Goal: Task Accomplishment & Management: Complete application form

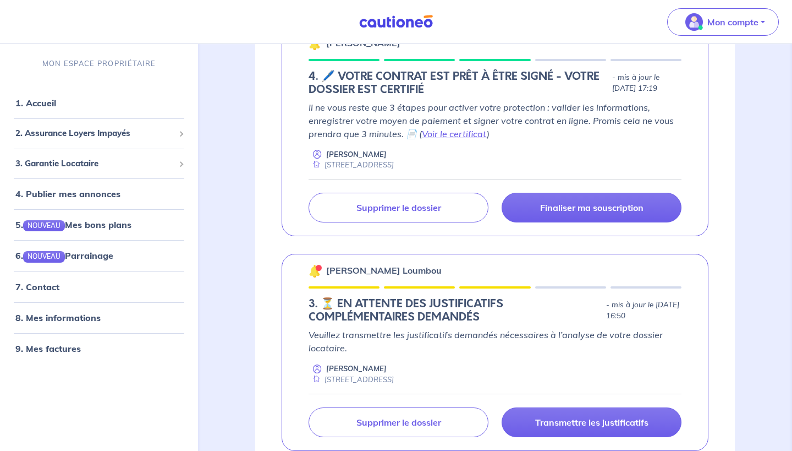
scroll to position [216, 0]
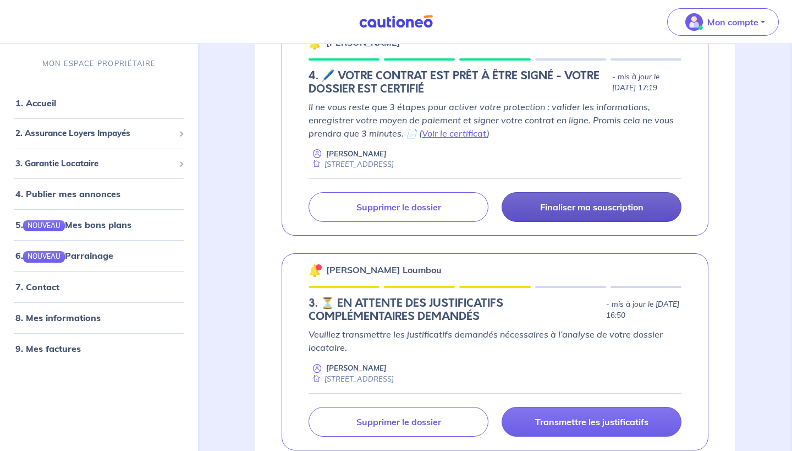
click at [540, 211] on p "Finaliser ma souscription" at bounding box center [591, 206] width 103 height 11
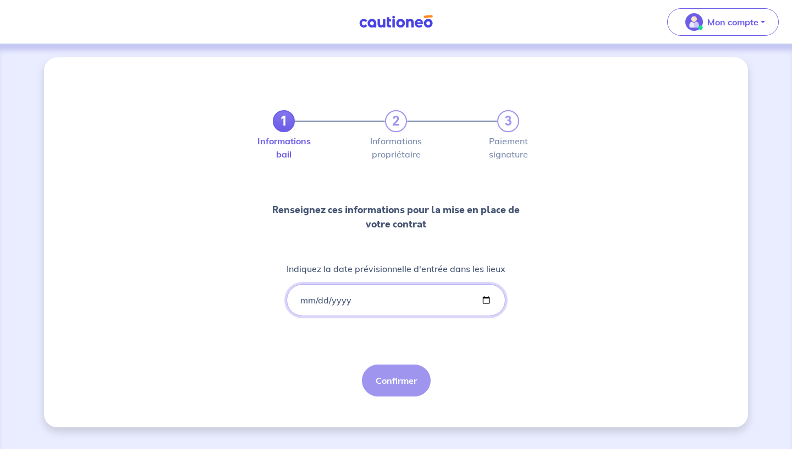
click at [332, 303] on input "Indiquez la date prévisionnelle d'entrée dans les lieux" at bounding box center [396, 300] width 219 height 32
click at [303, 300] on input "Indiquez la date prévisionnelle d'entrée dans les lieux" at bounding box center [396, 300] width 219 height 32
type input "[DATE]"
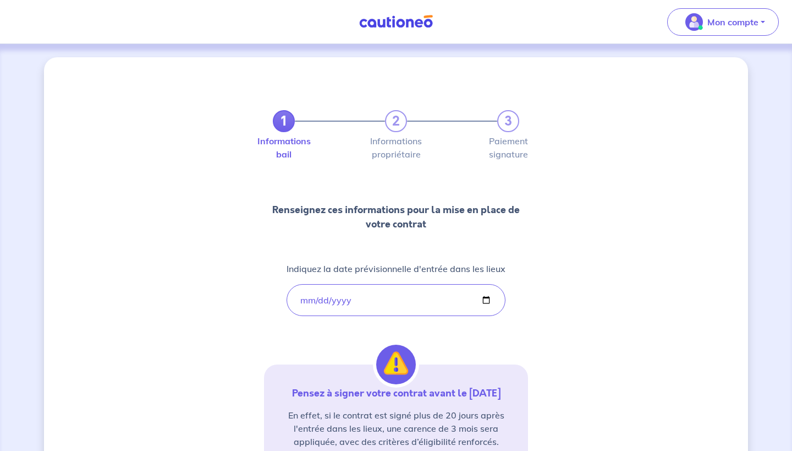
click at [503, 352] on div "1 2 3 Informations bail Informations propriétaire Paiement signature Renseignez…" at bounding box center [396, 321] width 264 height 475
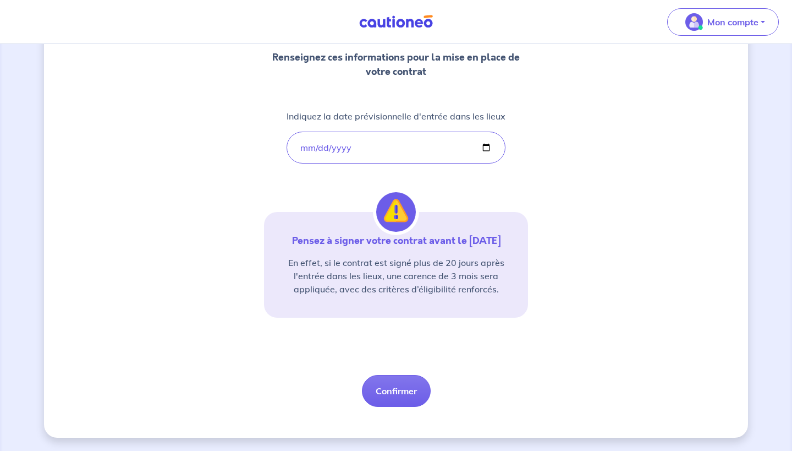
scroll to position [152, 0]
click at [414, 391] on button "Confirmer" at bounding box center [396, 391] width 69 height 32
select select "FR"
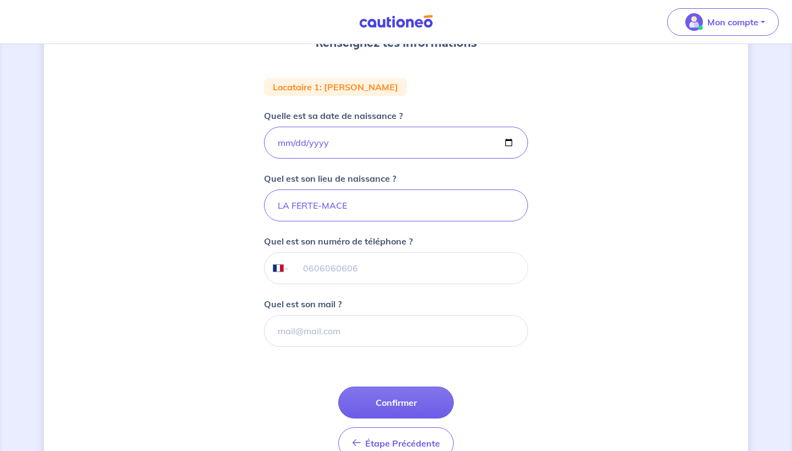
scroll to position [170, 0]
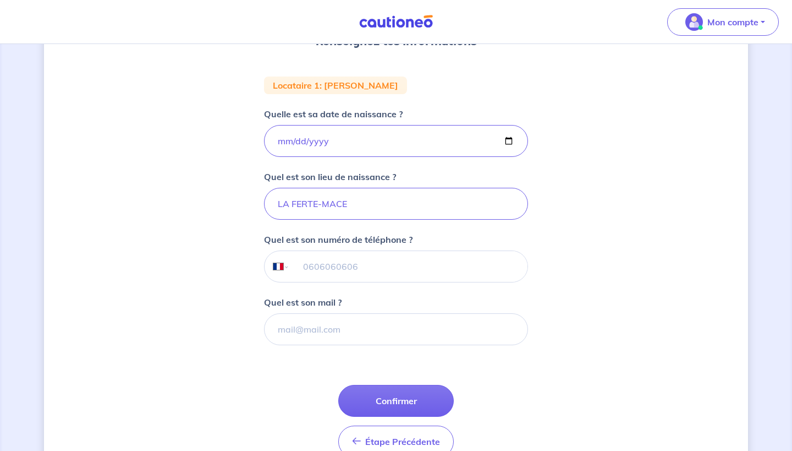
click at [331, 272] on input "tel" at bounding box center [409, 266] width 238 height 31
type input "06 26 62 19 94"
click at [321, 332] on input "Quel est son mail ?" at bounding box center [396, 329] width 264 height 32
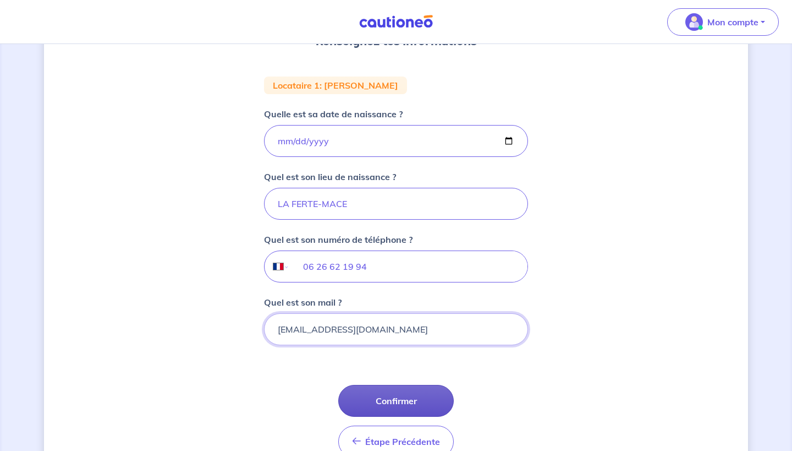
type input "[EMAIL_ADDRESS][DOMAIN_NAME]"
click at [364, 397] on button "Confirmer" at bounding box center [396, 401] width 116 height 32
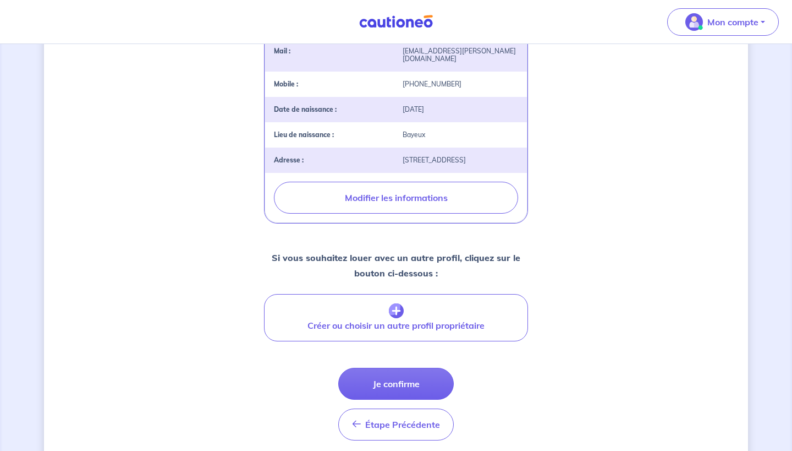
scroll to position [315, 0]
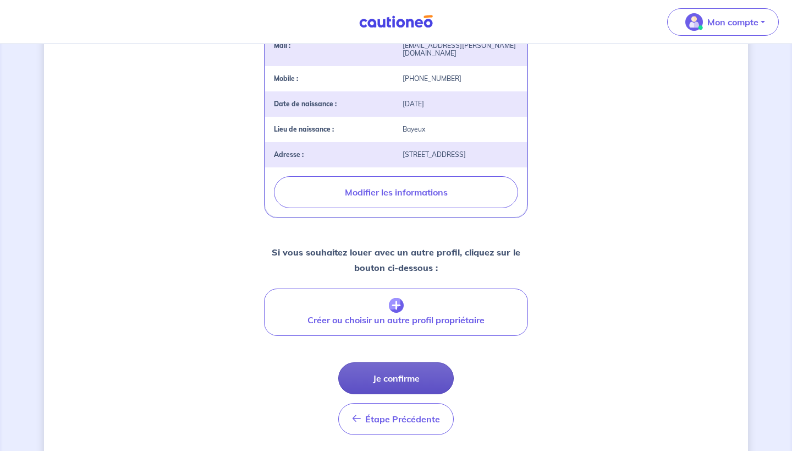
click at [428, 382] on button "Je confirme" at bounding box center [396, 378] width 116 height 32
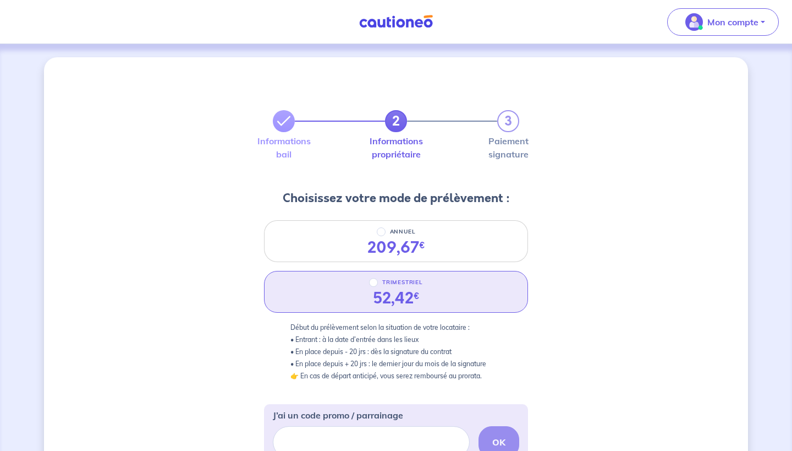
click at [374, 283] on input "TRIMESTRIEL" at bounding box center [373, 282] width 9 height 9
radio input "true"
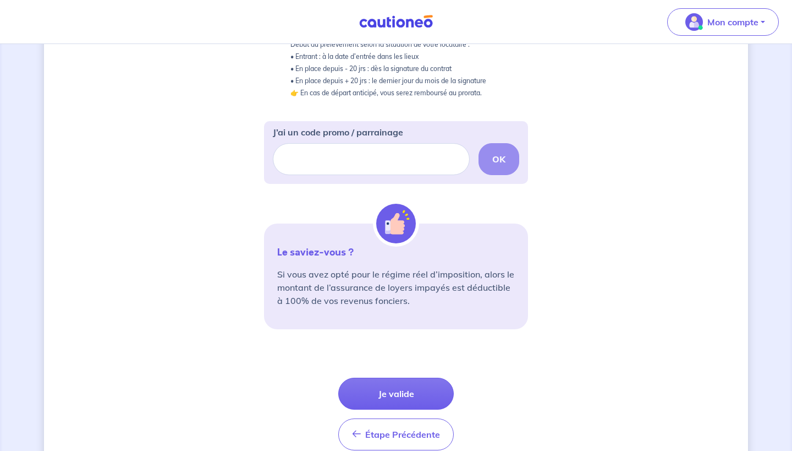
scroll to position [285, 0]
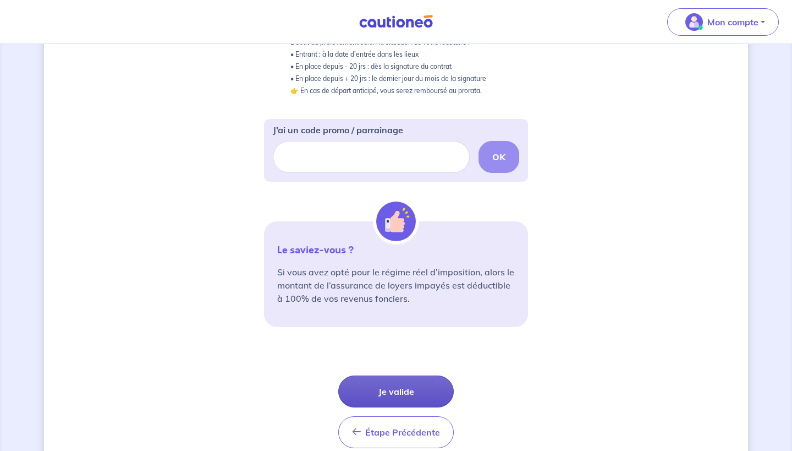
click at [356, 393] on button "Je valide" at bounding box center [396, 391] width 116 height 32
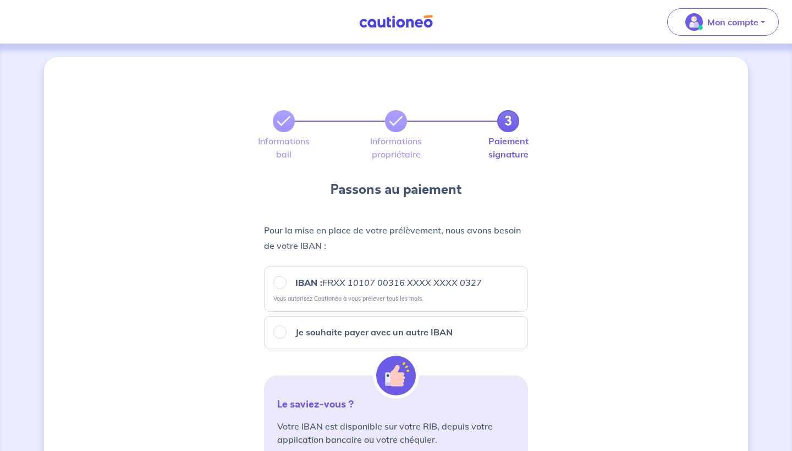
click at [365, 280] on em "FRXX 10107 00316 XXXX XXXX 0327" at bounding box center [402, 282] width 160 height 11
click at [287, 280] on input "IBAN : FRXX [FINANCIAL_ID] XXXX XXXX 0327" at bounding box center [279, 282] width 13 height 13
radio input "true"
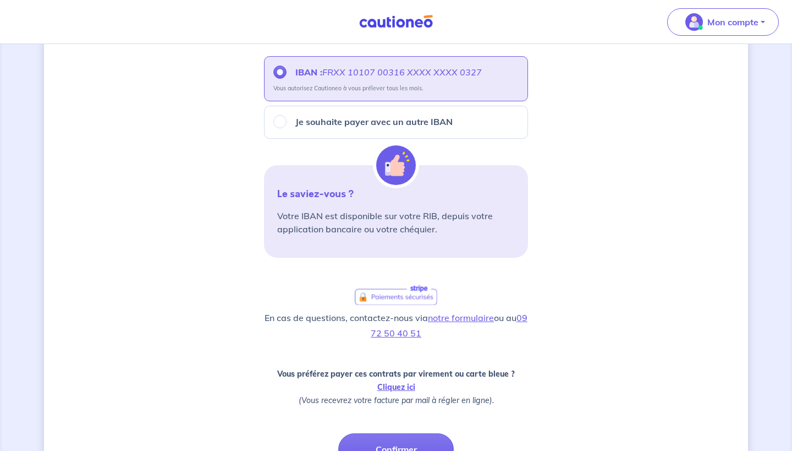
scroll to position [281, 0]
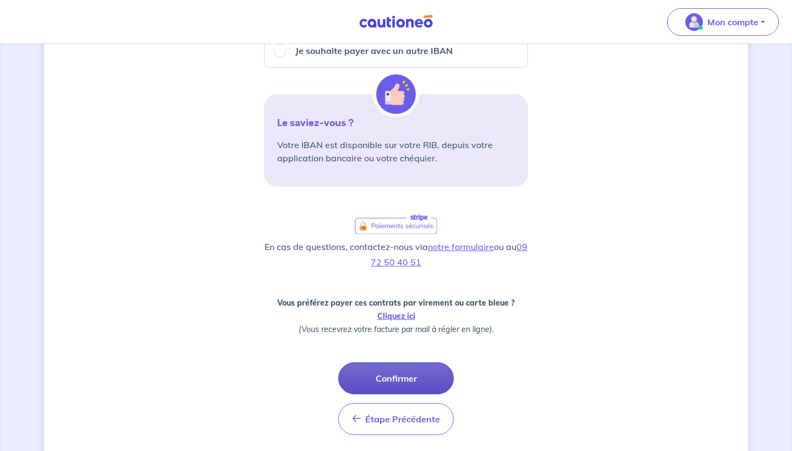
click at [382, 377] on button "Confirmer" at bounding box center [396, 378] width 116 height 32
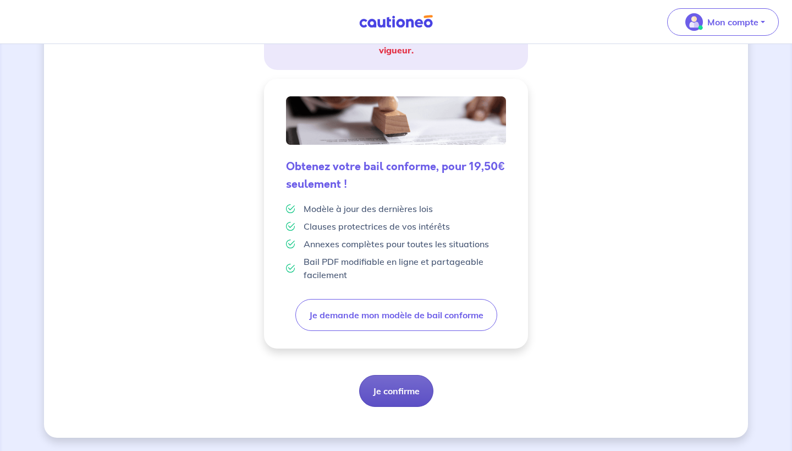
scroll to position [243, 0]
click at [390, 401] on button "Je confirme" at bounding box center [396, 391] width 74 height 32
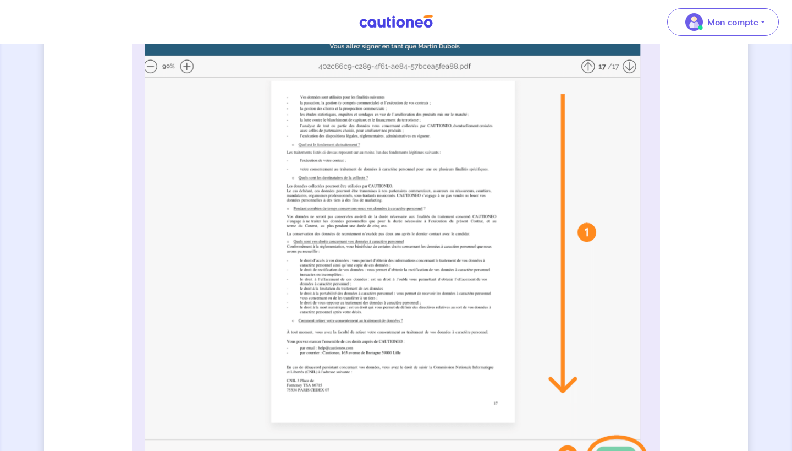
scroll to position [283, 0]
click at [589, 69] on img at bounding box center [396, 257] width 502 height 437
click at [590, 64] on img at bounding box center [396, 257] width 502 height 437
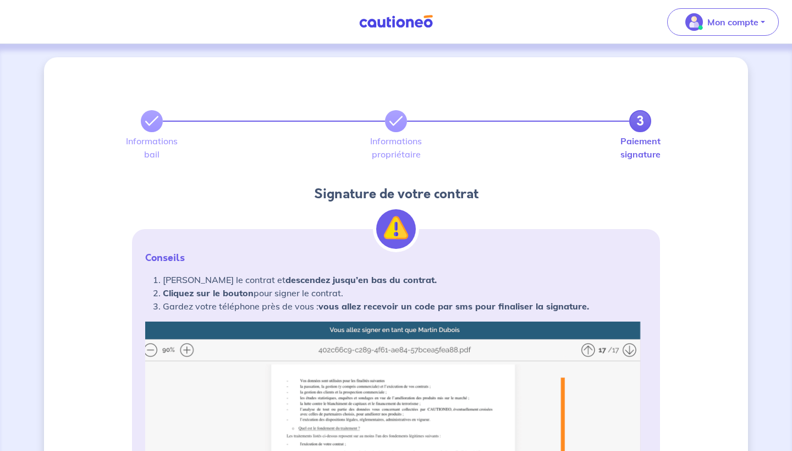
scroll to position [0, 0]
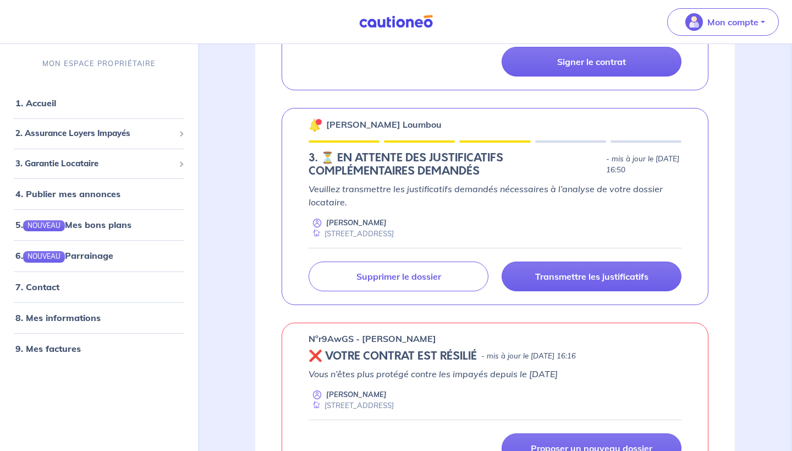
scroll to position [348, 0]
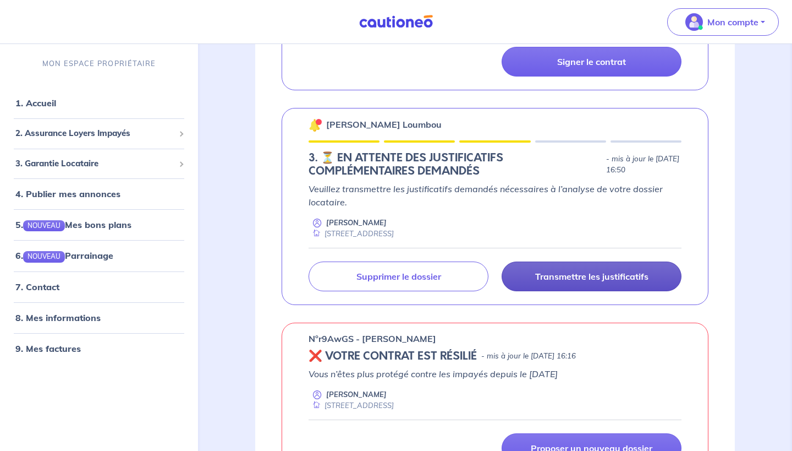
click at [598, 278] on p "Transmettre les justificatifs" at bounding box center [591, 276] width 113 height 11
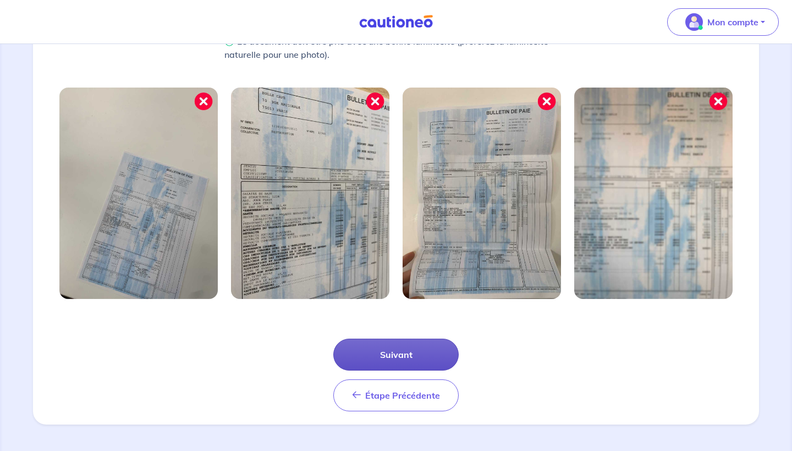
click at [403, 360] on button "Suivant" at bounding box center [395, 354] width 125 height 32
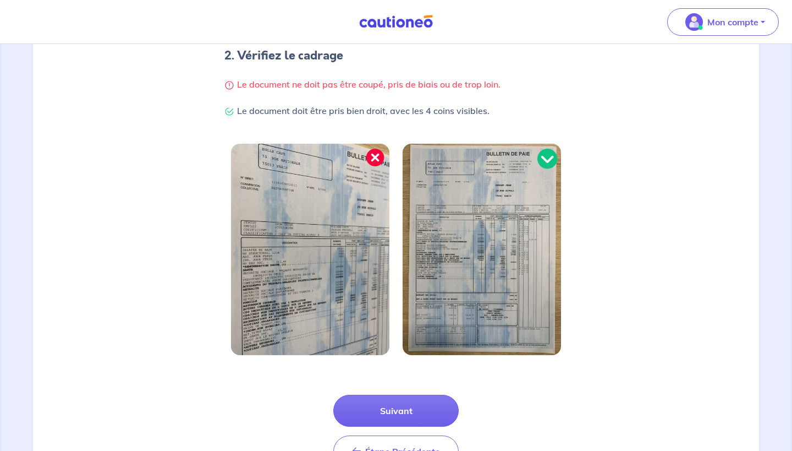
scroll to position [265, 0]
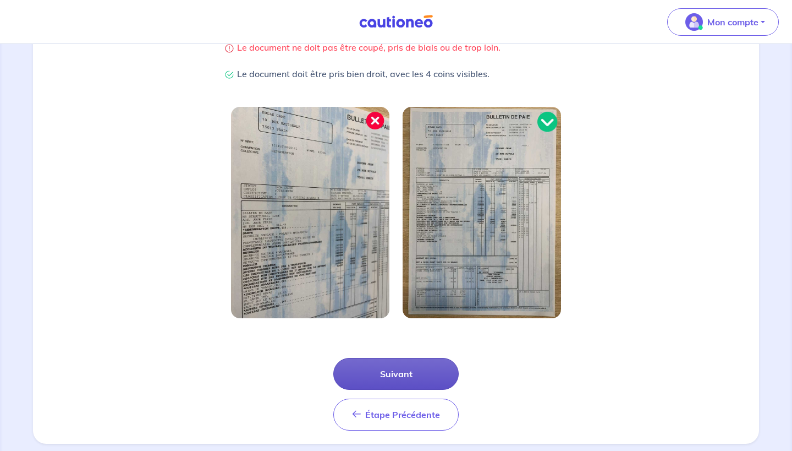
click at [381, 369] on button "Suivant" at bounding box center [395, 374] width 125 height 32
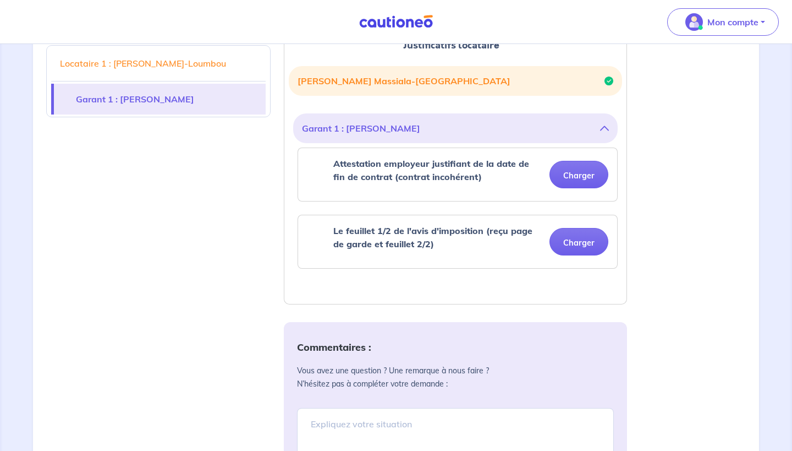
scroll to position [233, 0]
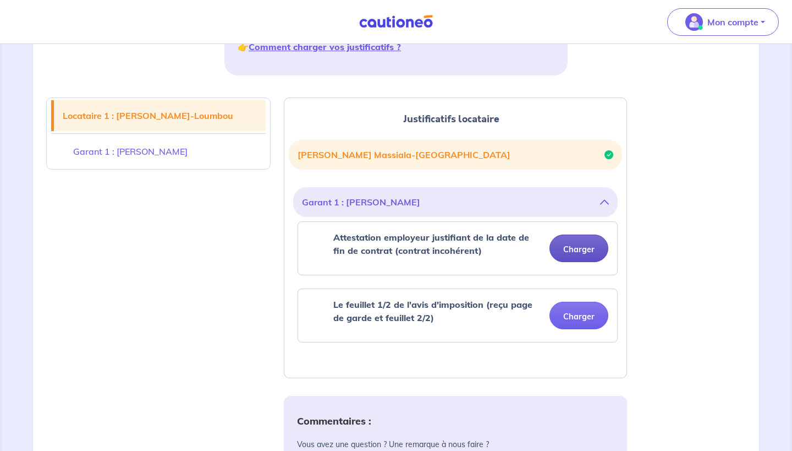
click at [578, 243] on button "Charger" at bounding box center [579, 248] width 59 height 28
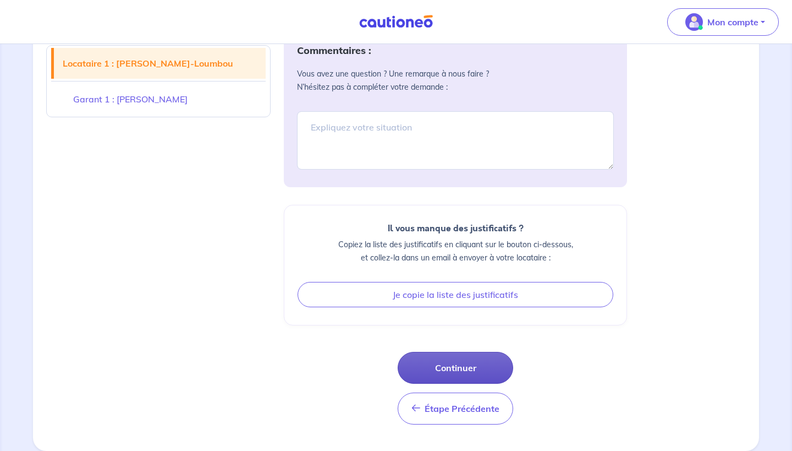
click at [461, 368] on button "Continuer" at bounding box center [456, 368] width 116 height 32
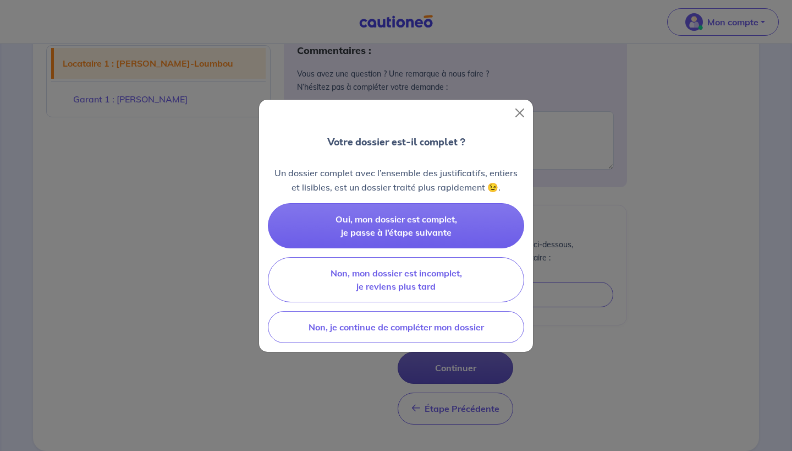
scroll to position [603, 0]
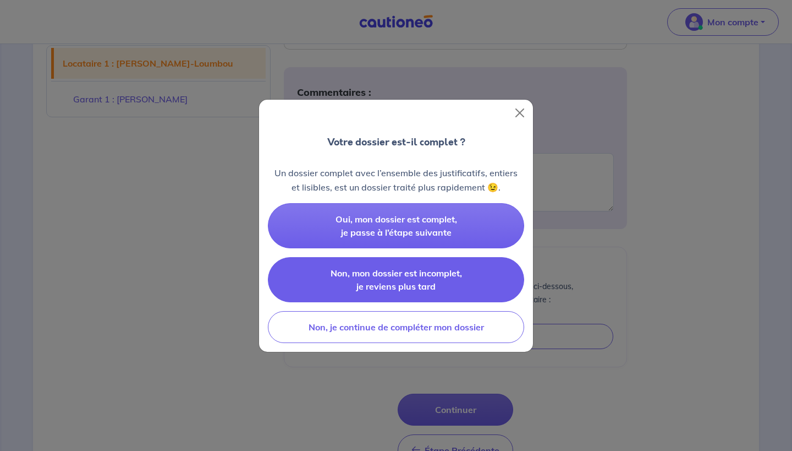
click at [392, 280] on span "Non, mon dossier est incomplet, je reviens plus tard" at bounding box center [397, 279] width 132 height 24
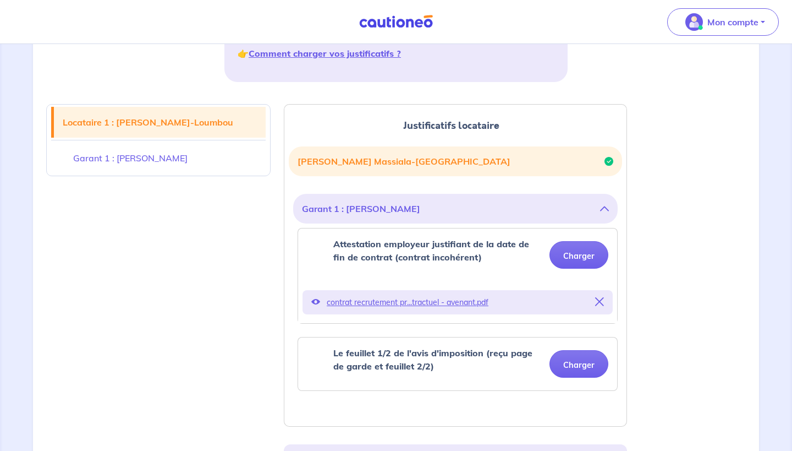
scroll to position [211, 0]
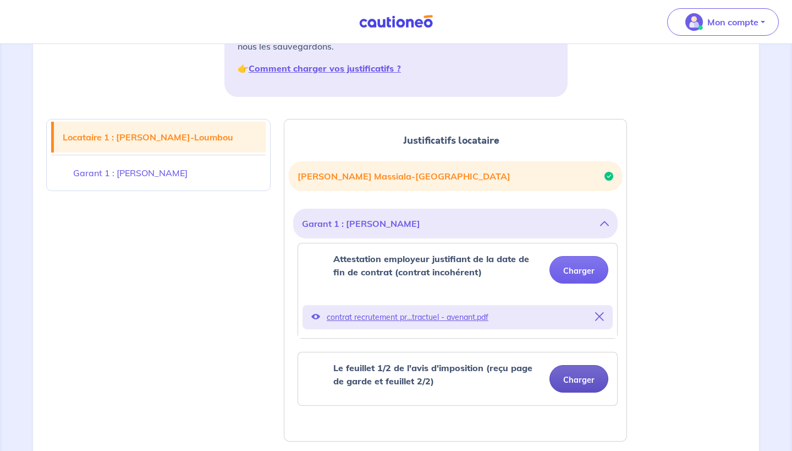
click at [591, 376] on button "Charger" at bounding box center [579, 379] width 59 height 28
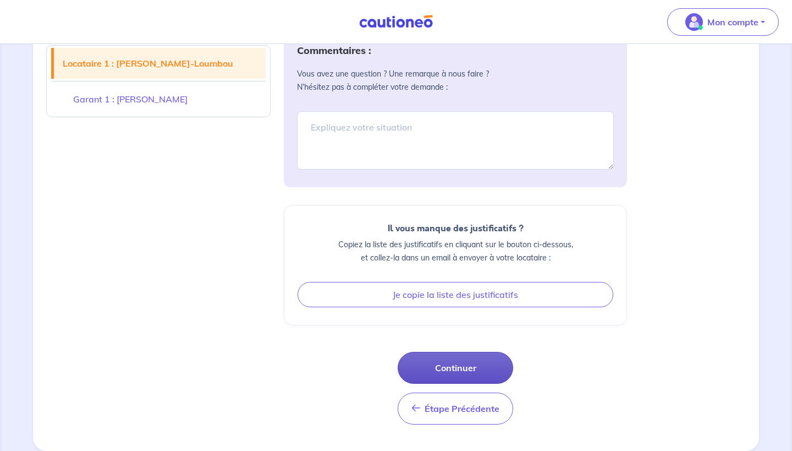
scroll to position [645, 0]
click at [457, 365] on button "Continuer" at bounding box center [456, 368] width 116 height 32
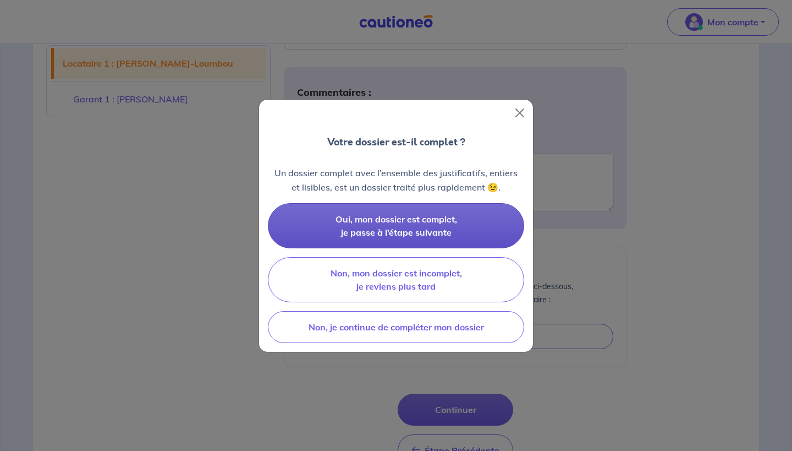
click at [447, 218] on span "Oui, mon dossier est complet, je passe à l’étape suivante" at bounding box center [397, 226] width 122 height 24
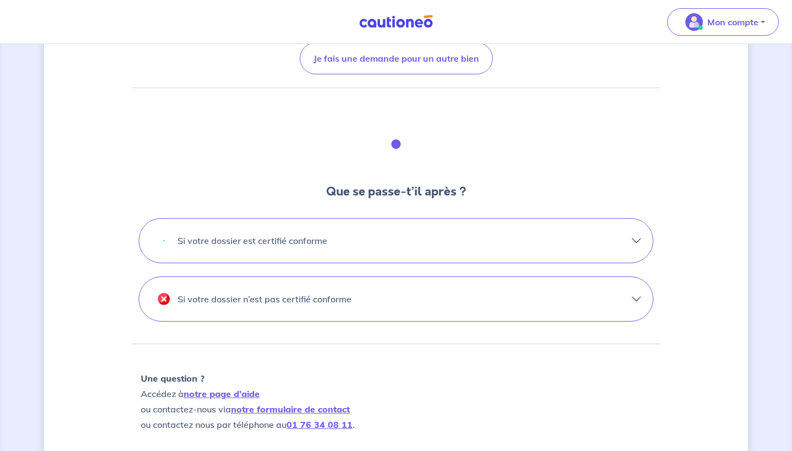
scroll to position [240, 0]
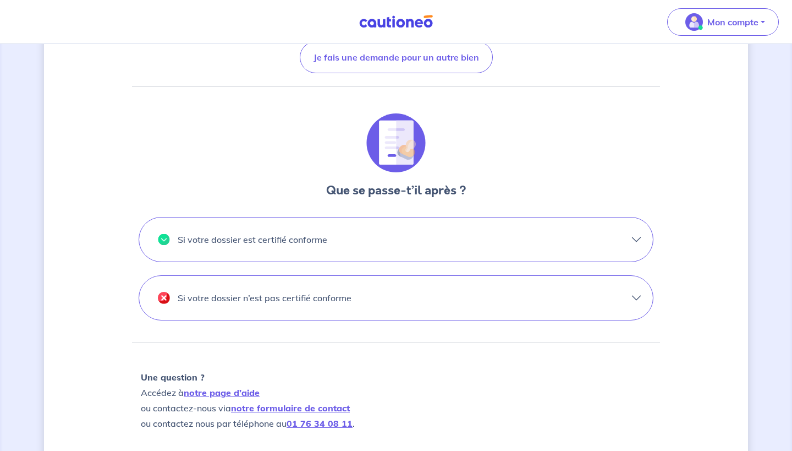
click at [381, 283] on button "Si votre dossier n’est pas certifié conforme" at bounding box center [396, 298] width 514 height 44
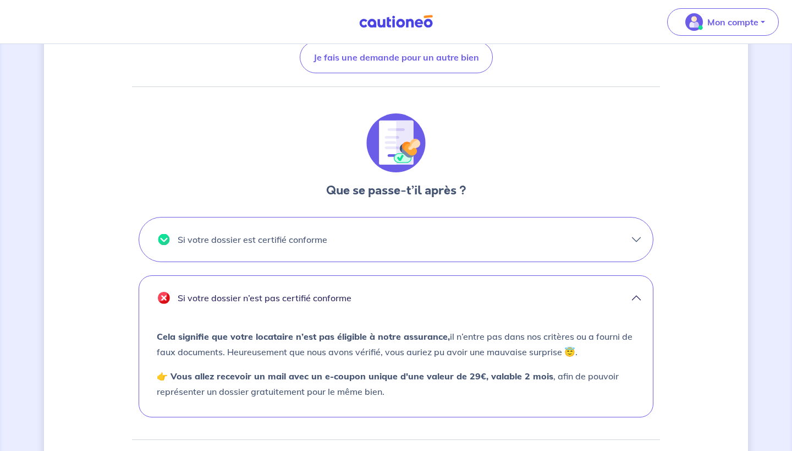
click at [436, 226] on button "Si votre dossier est certifié conforme" at bounding box center [396, 239] width 514 height 44
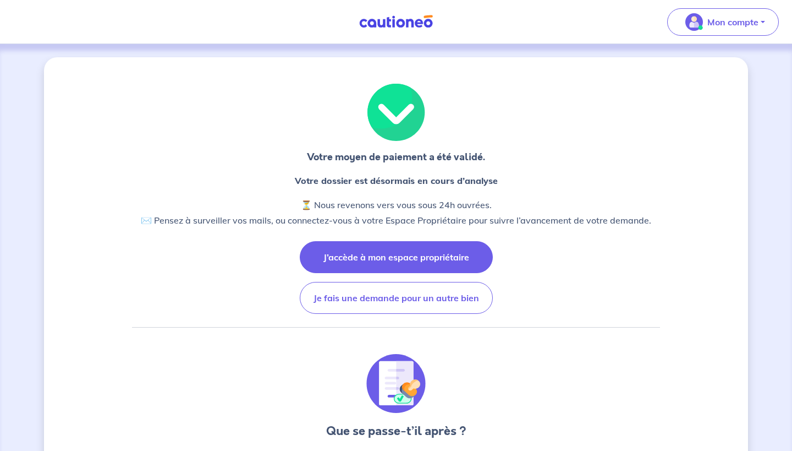
scroll to position [0, 0]
click at [420, 255] on button "J’accède à mon espace propriétaire" at bounding box center [396, 257] width 193 height 32
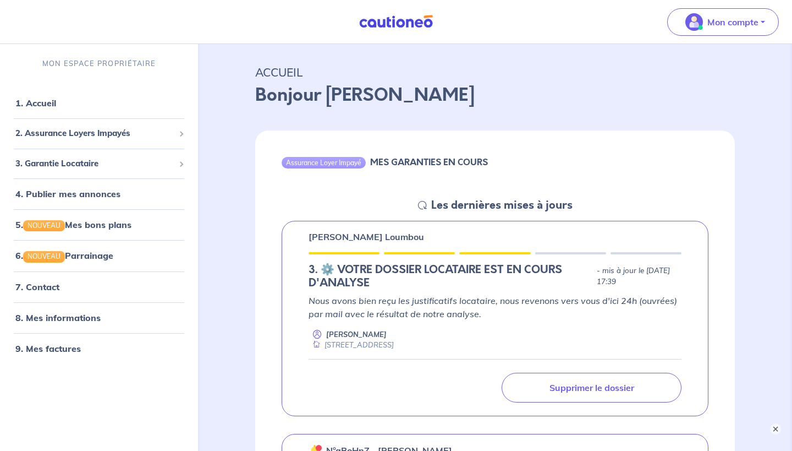
scroll to position [10, 0]
